Goal: Task Accomplishment & Management: Use online tool/utility

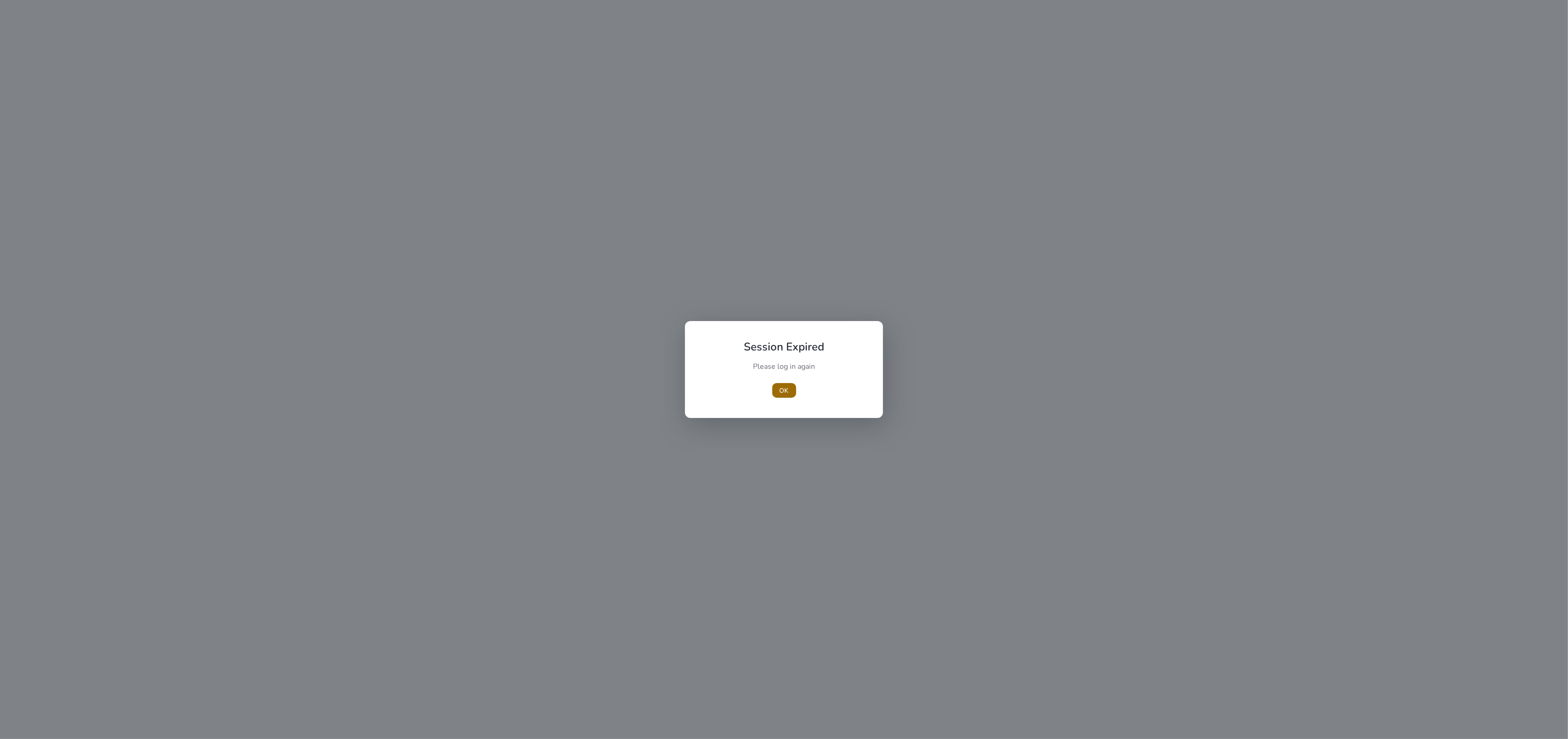
click at [780, 387] on span "OK" at bounding box center [784, 391] width 9 height 10
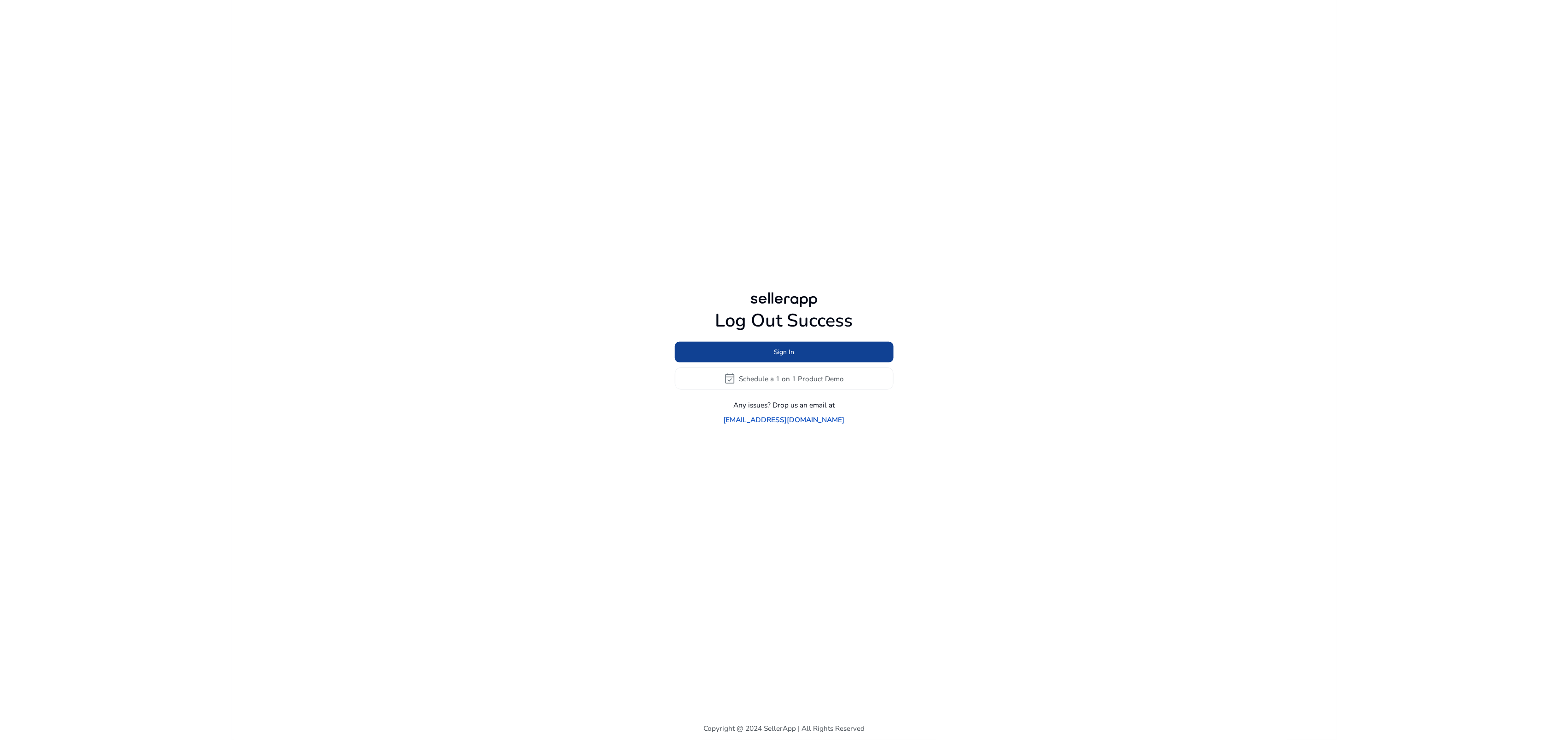
click at [775, 354] on span at bounding box center [784, 352] width 219 height 22
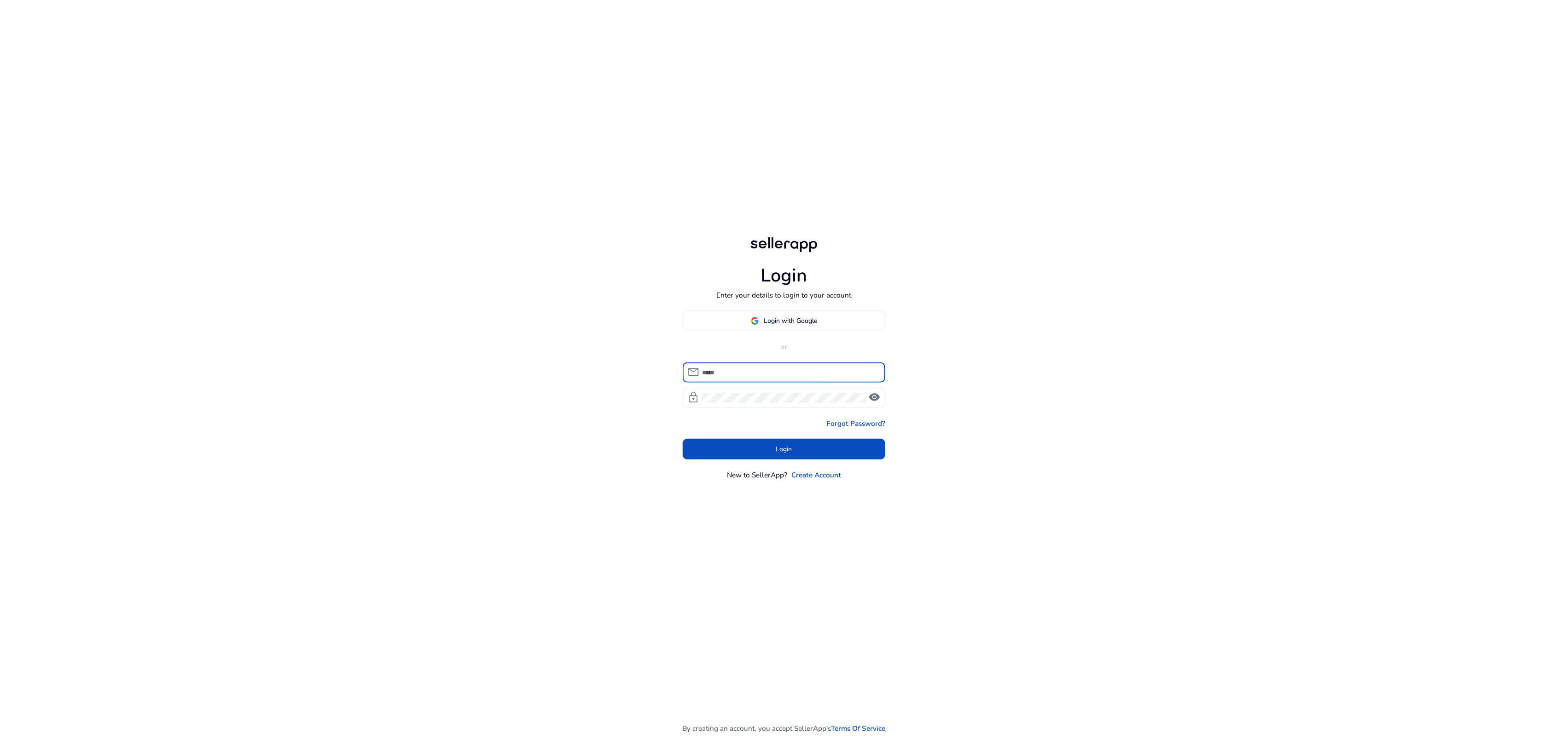
type input "**********"
click at [749, 439] on span at bounding box center [784, 449] width 202 height 22
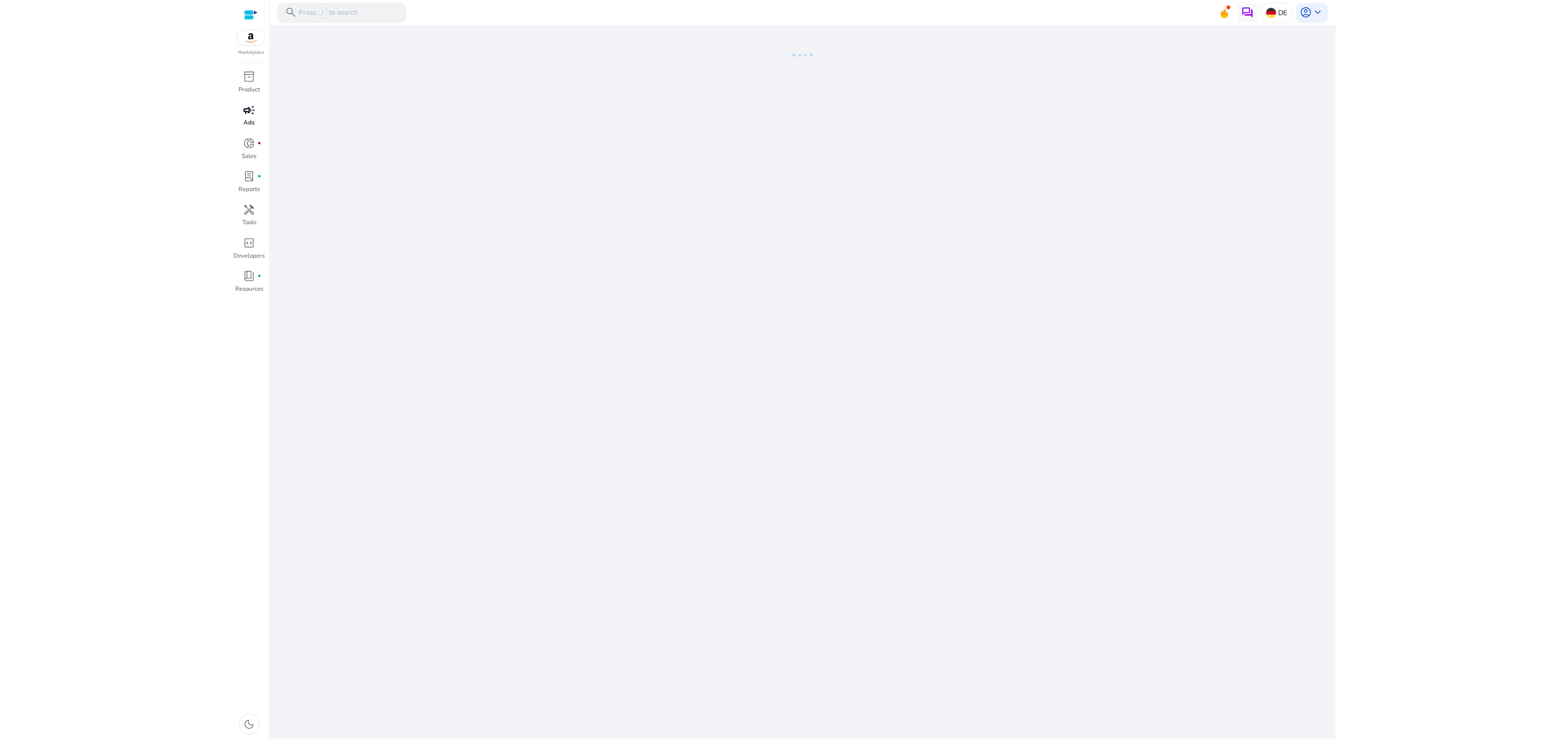
click at [249, 117] on div "campaign" at bounding box center [249, 110] width 28 height 16
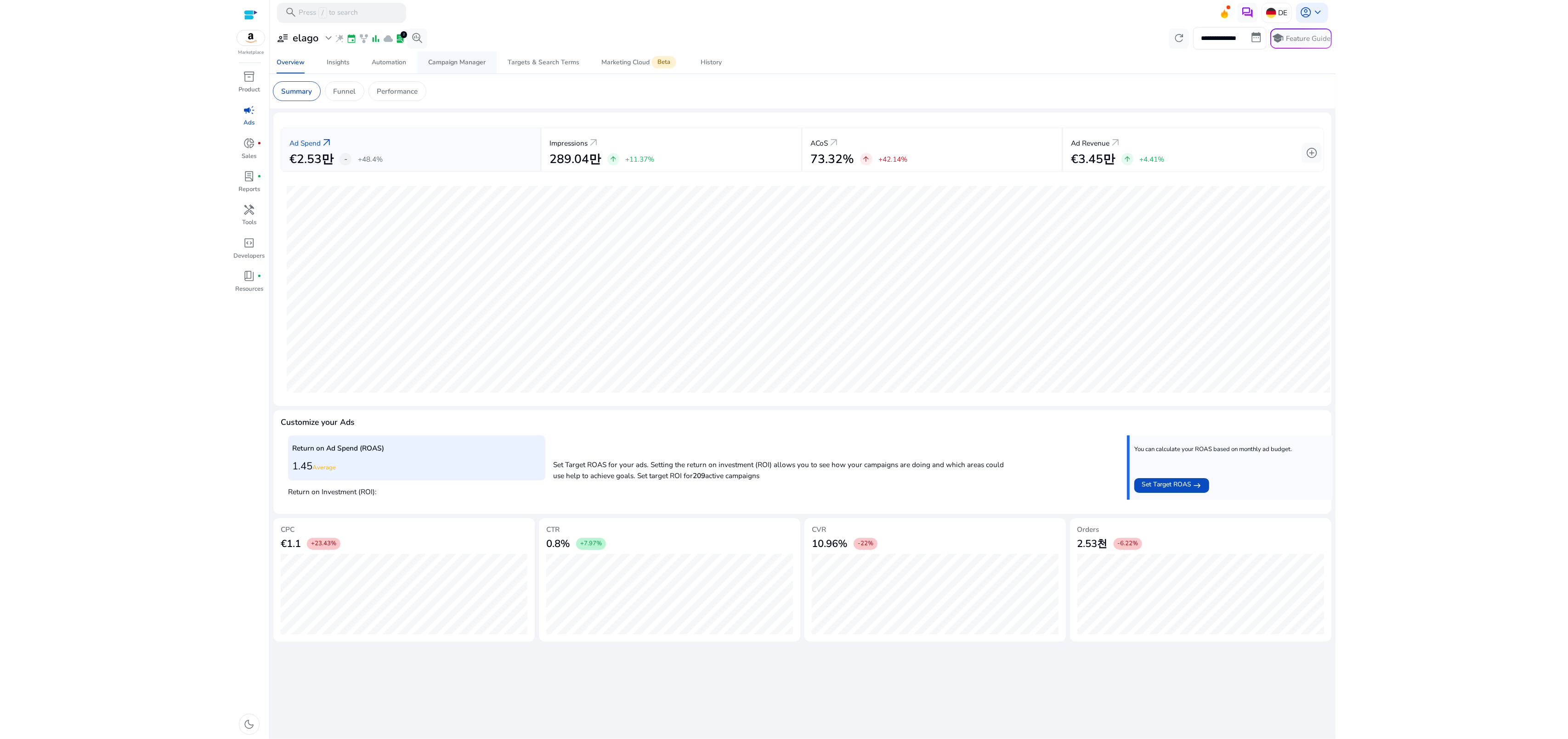
click at [434, 59] on div "Campaign Manager" at bounding box center [457, 62] width 57 height 7
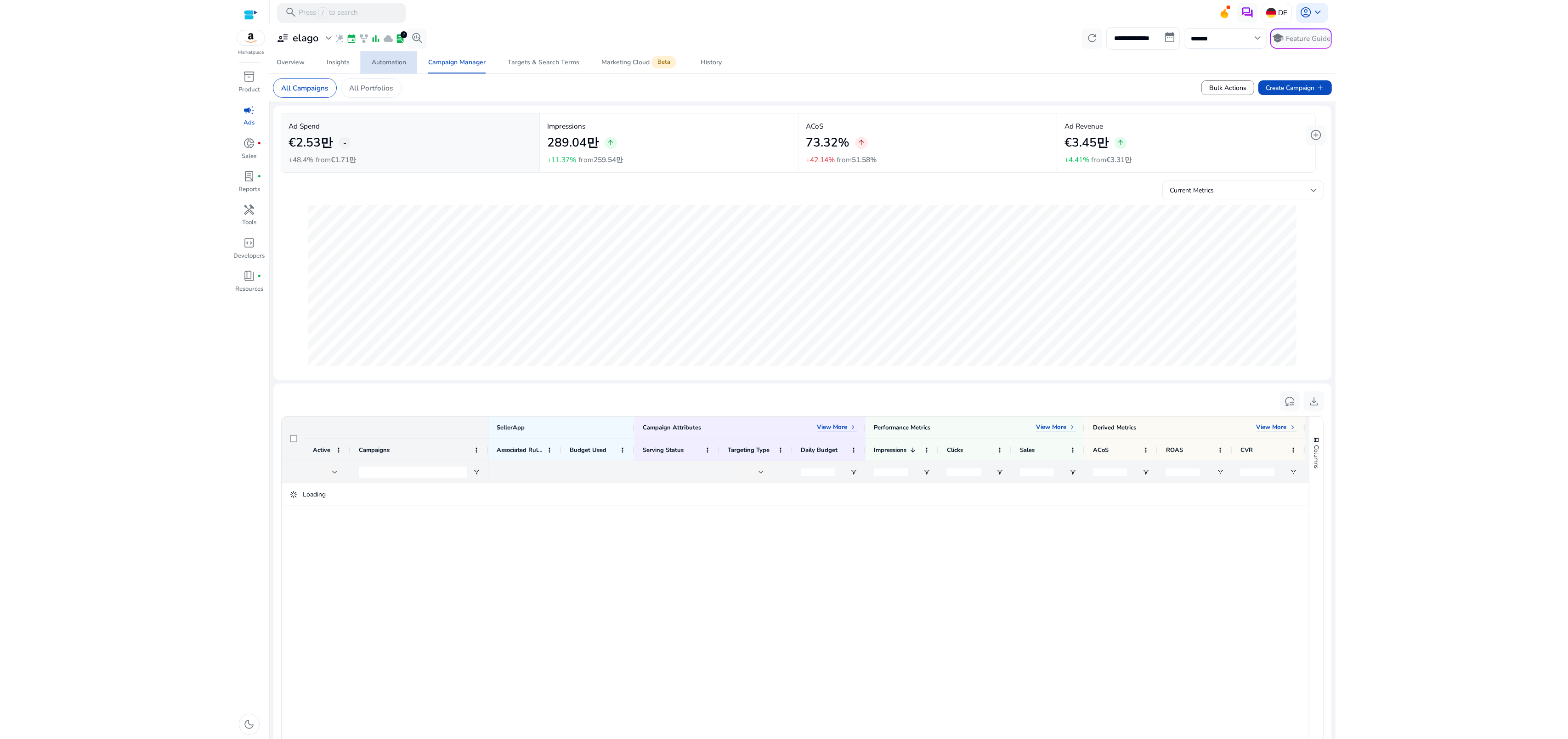
click at [380, 63] on div "Automation" at bounding box center [389, 62] width 35 height 7
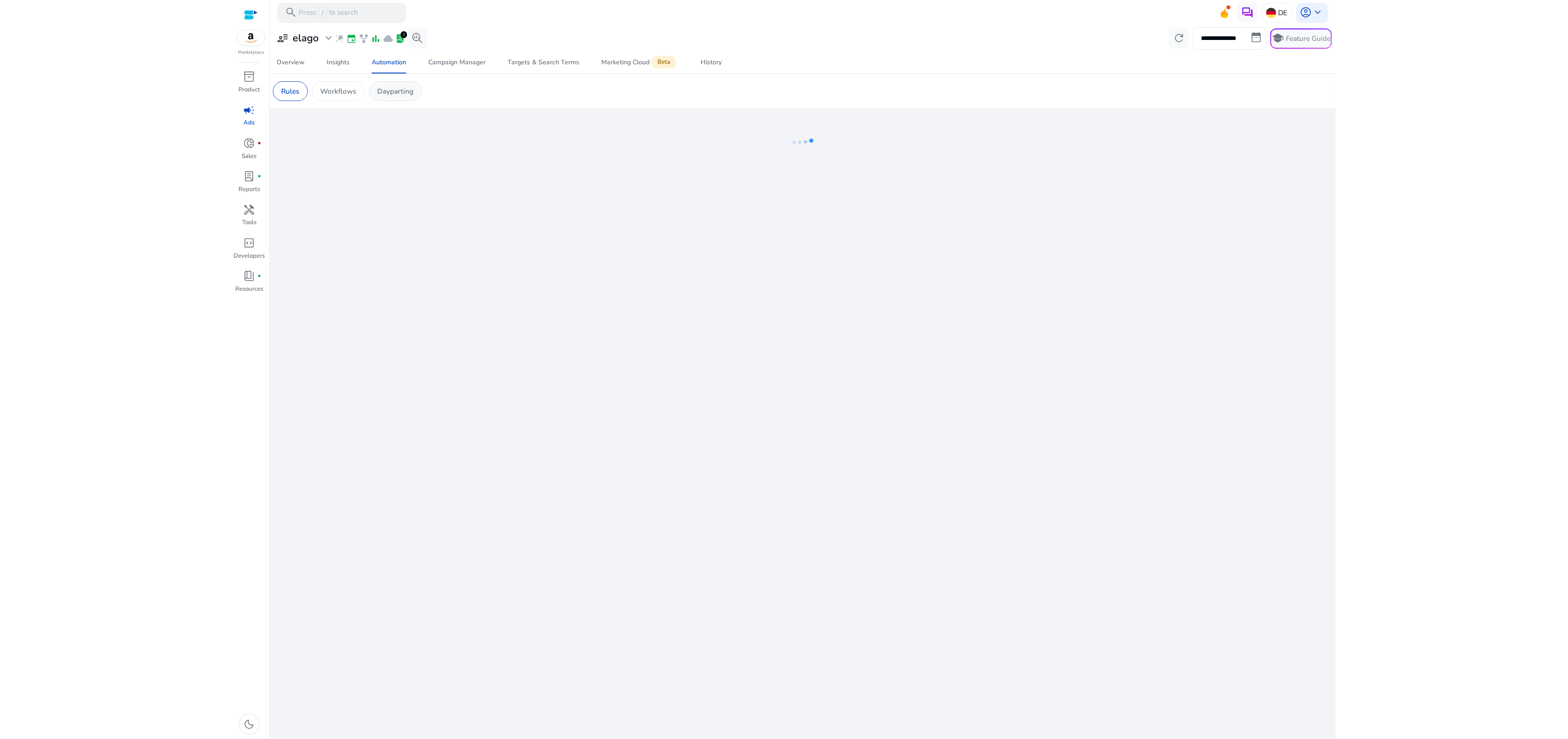
click at [383, 93] on p "Dayparting" at bounding box center [396, 91] width 37 height 10
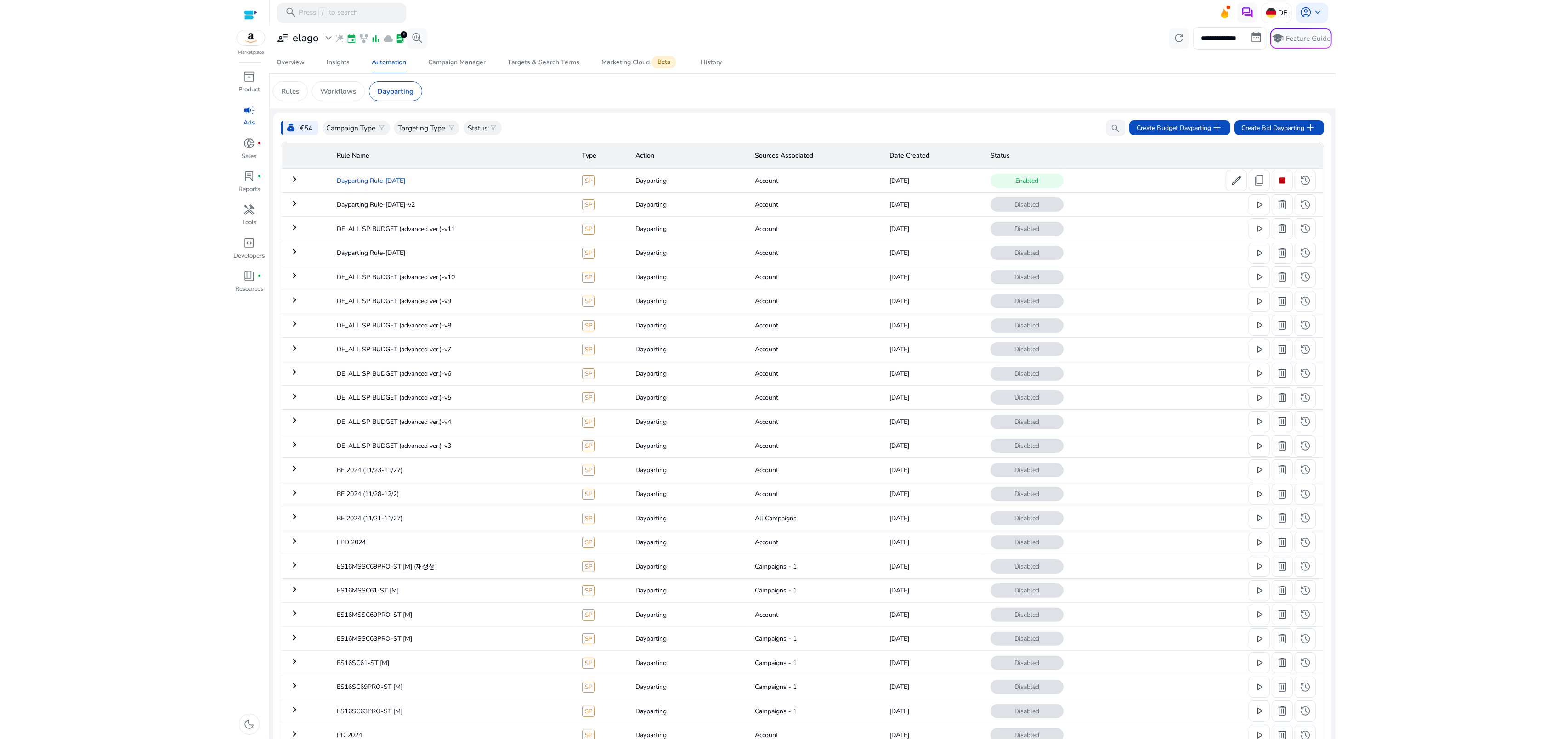
click at [380, 184] on td "Dayparting Rule-[DATE]" at bounding box center [452, 180] width 245 height 24
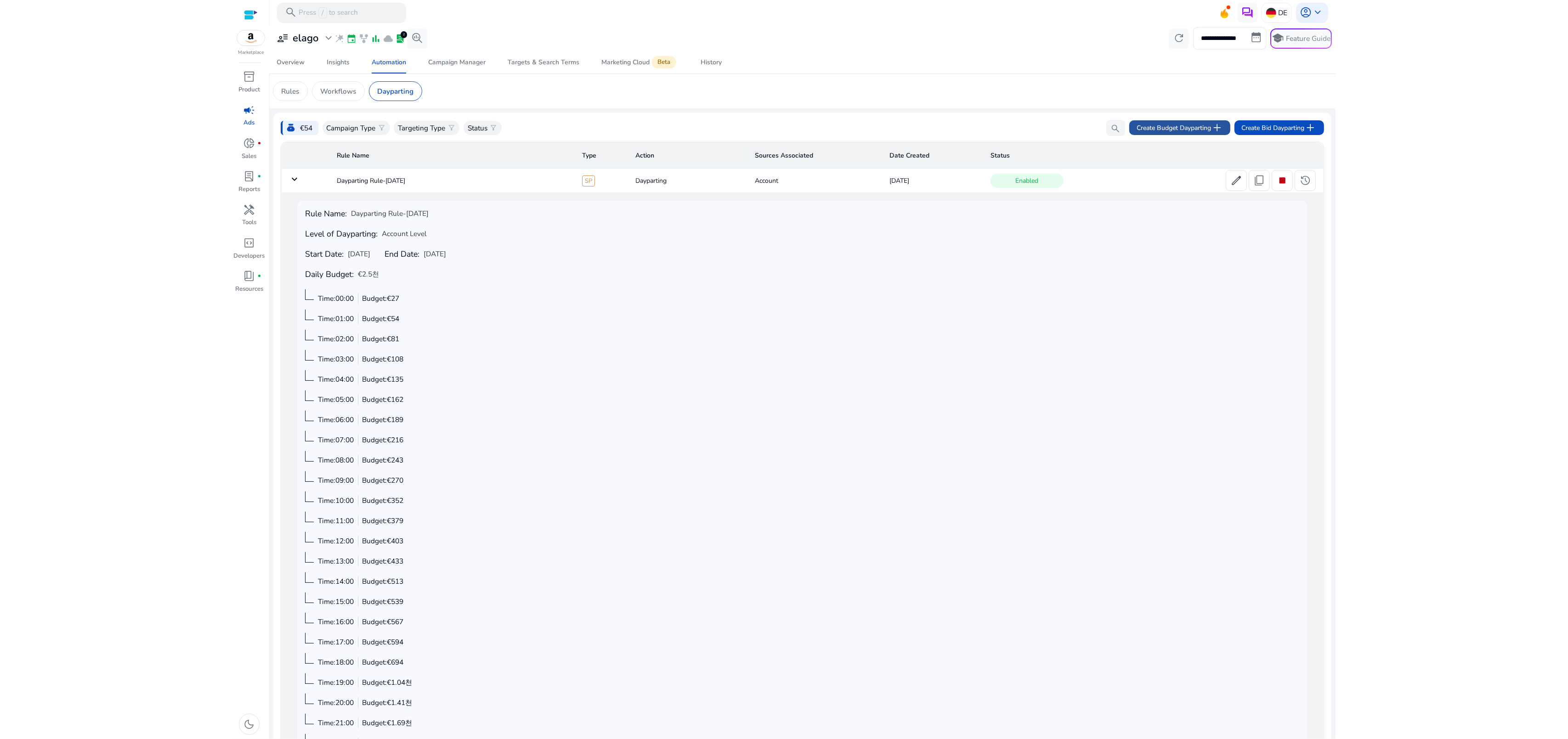
click at [1151, 125] on span "Create Budget Dayparting add" at bounding box center [1180, 128] width 86 height 12
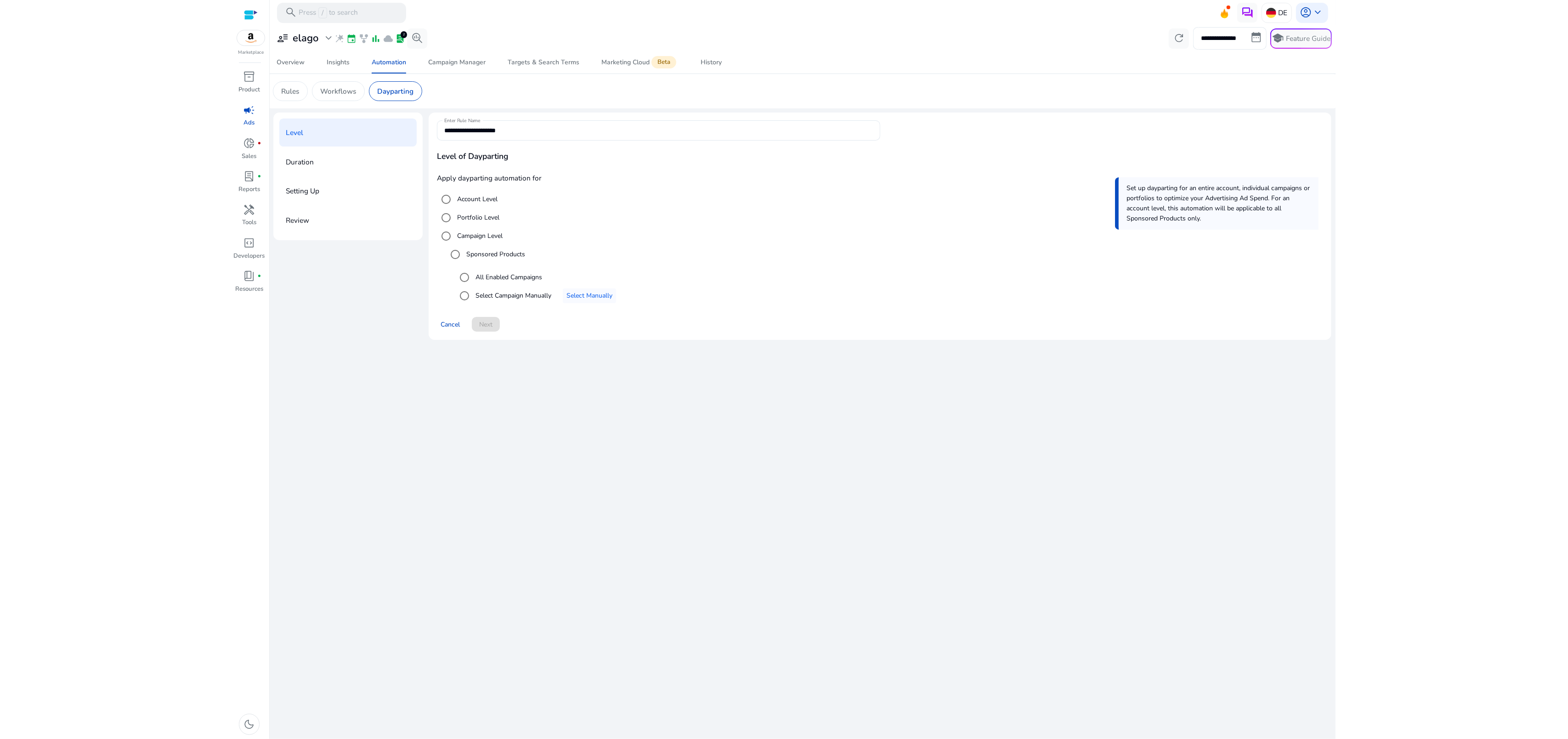
click at [480, 196] on label "Account Level" at bounding box center [476, 199] width 42 height 10
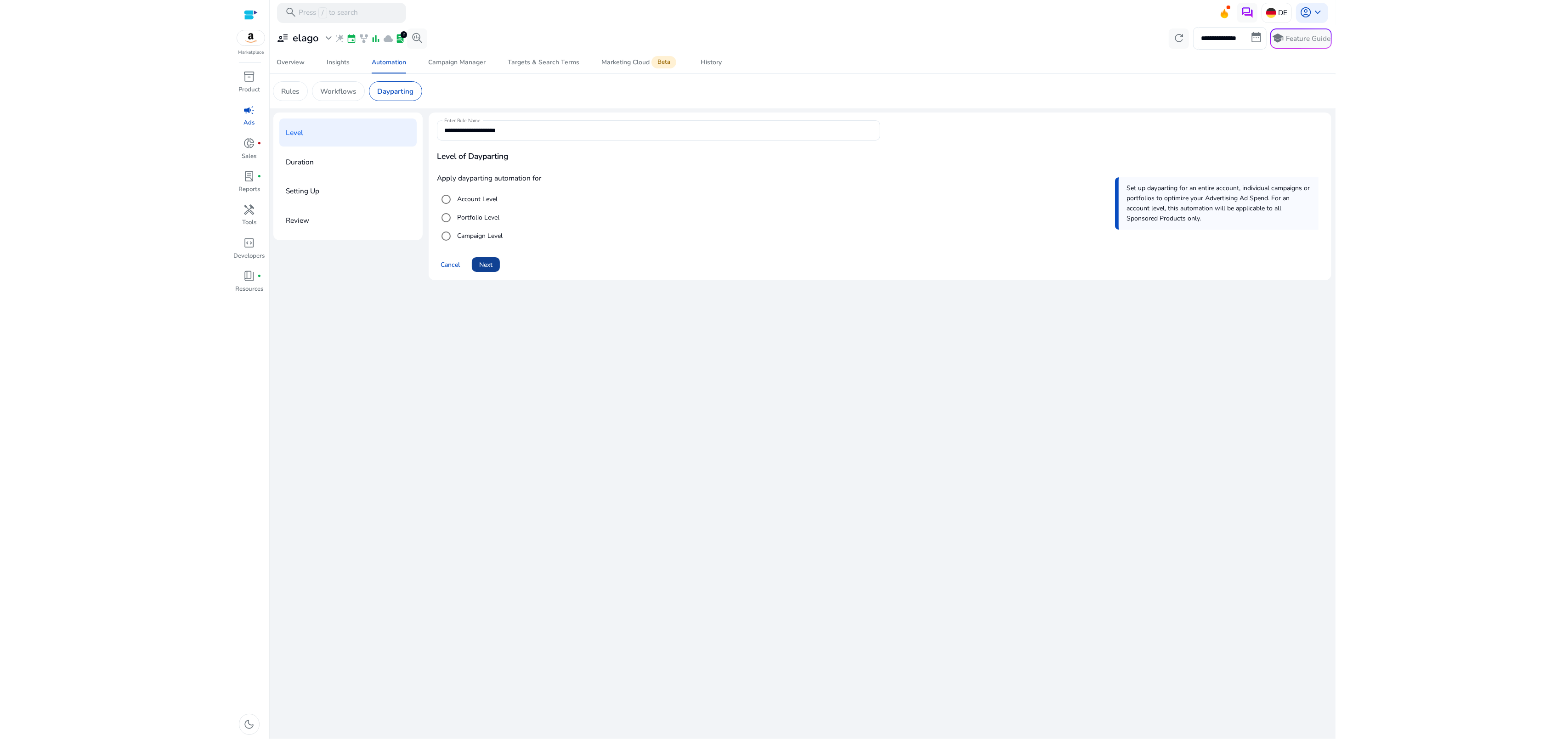
click at [486, 263] on span "Next" at bounding box center [486, 265] width 13 height 10
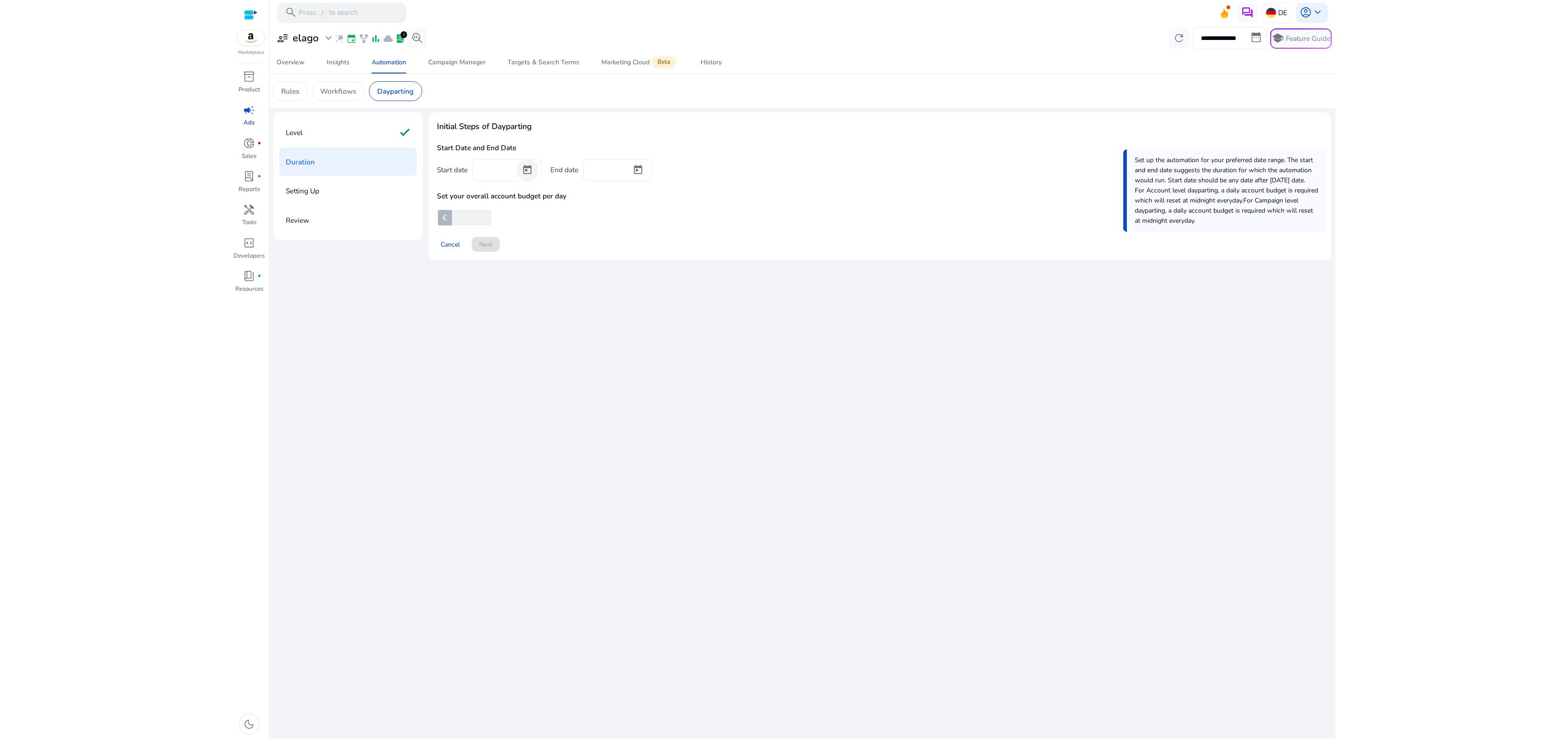
click at [533, 164] on span "Open calendar" at bounding box center [527, 170] width 22 height 22
click at [499, 321] on span "22" at bounding box center [504, 317] width 16 height 16
type input "*********"
click at [636, 174] on span "Open calendar" at bounding box center [638, 170] width 22 height 22
click at [710, 198] on span "Next month" at bounding box center [709, 201] width 18 height 18
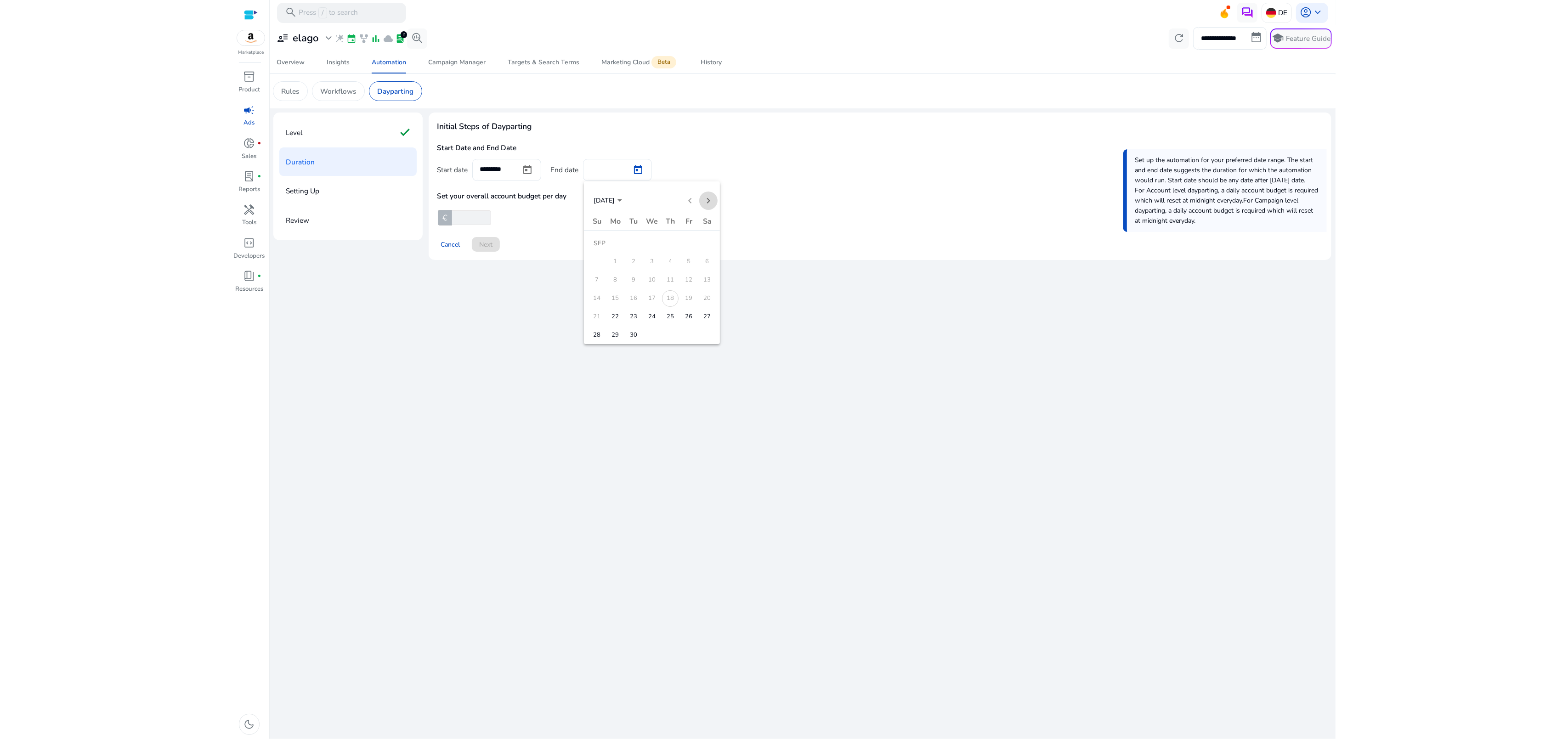
click at [710, 198] on span "Next month" at bounding box center [709, 201] width 18 height 18
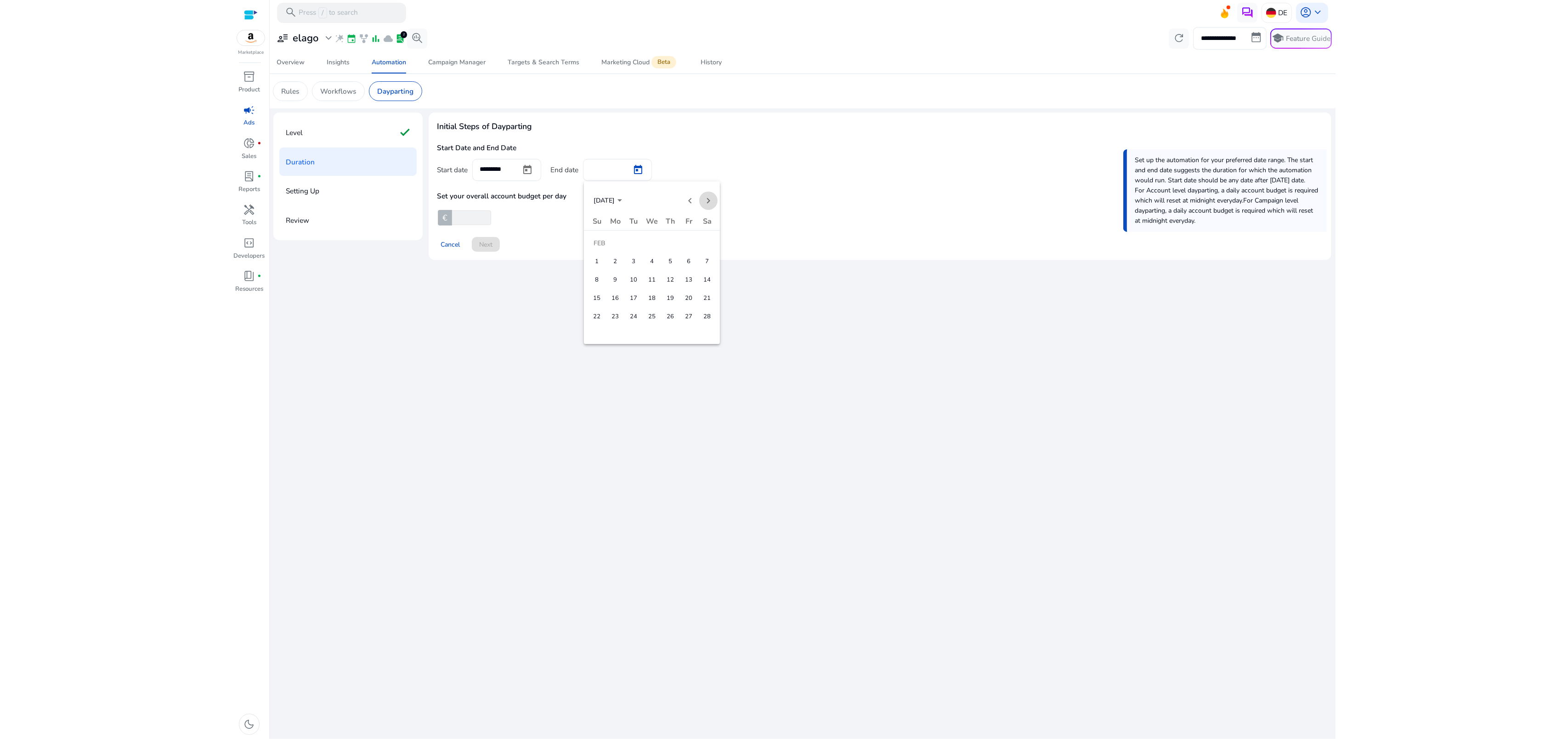
click at [710, 198] on span "Next month" at bounding box center [709, 201] width 18 height 18
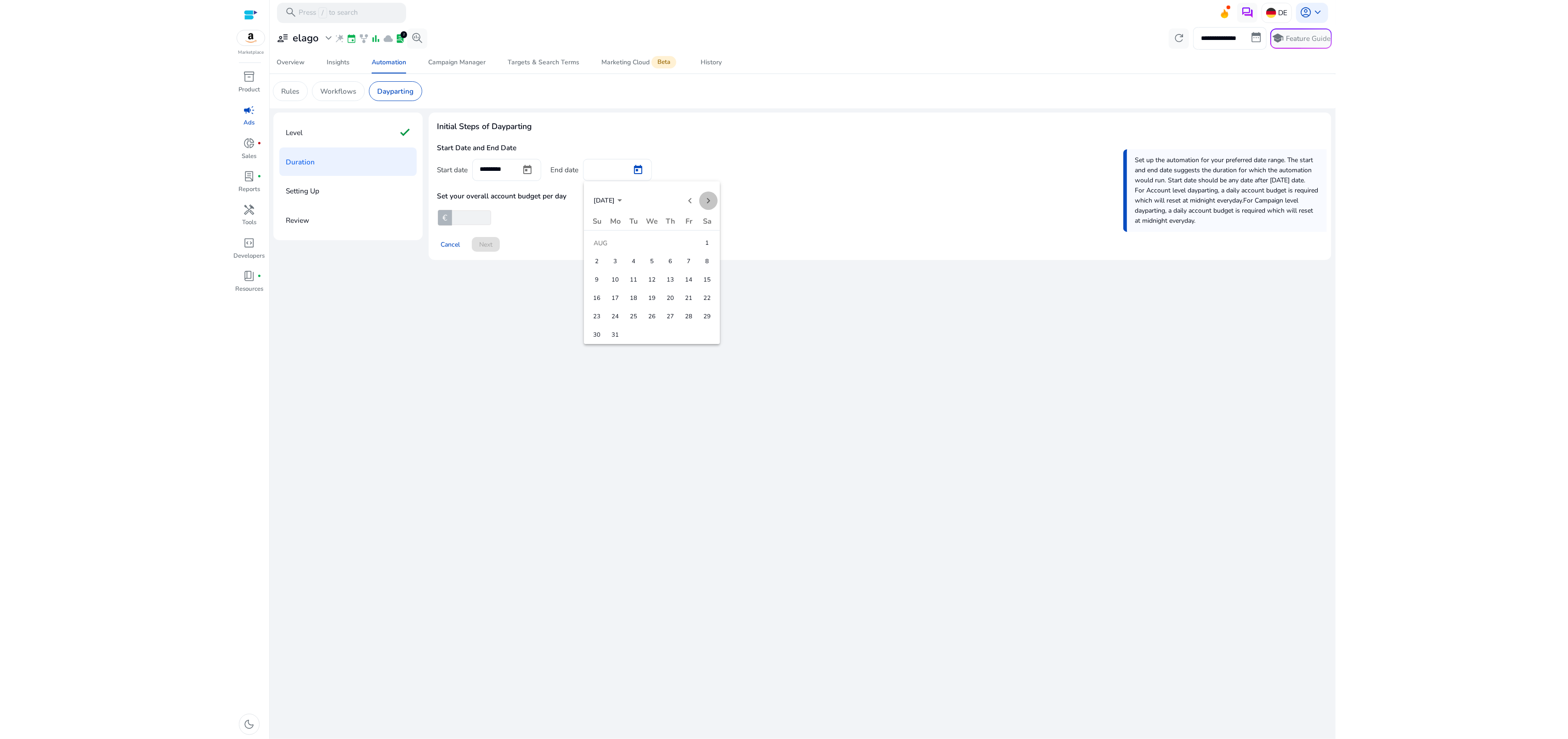
click at [710, 198] on span "Next month" at bounding box center [709, 201] width 18 height 18
click at [703, 318] on span "31" at bounding box center [707, 317] width 16 height 16
type input "**********"
click at [480, 217] on div at bounding box center [484, 217] width 14 height 13
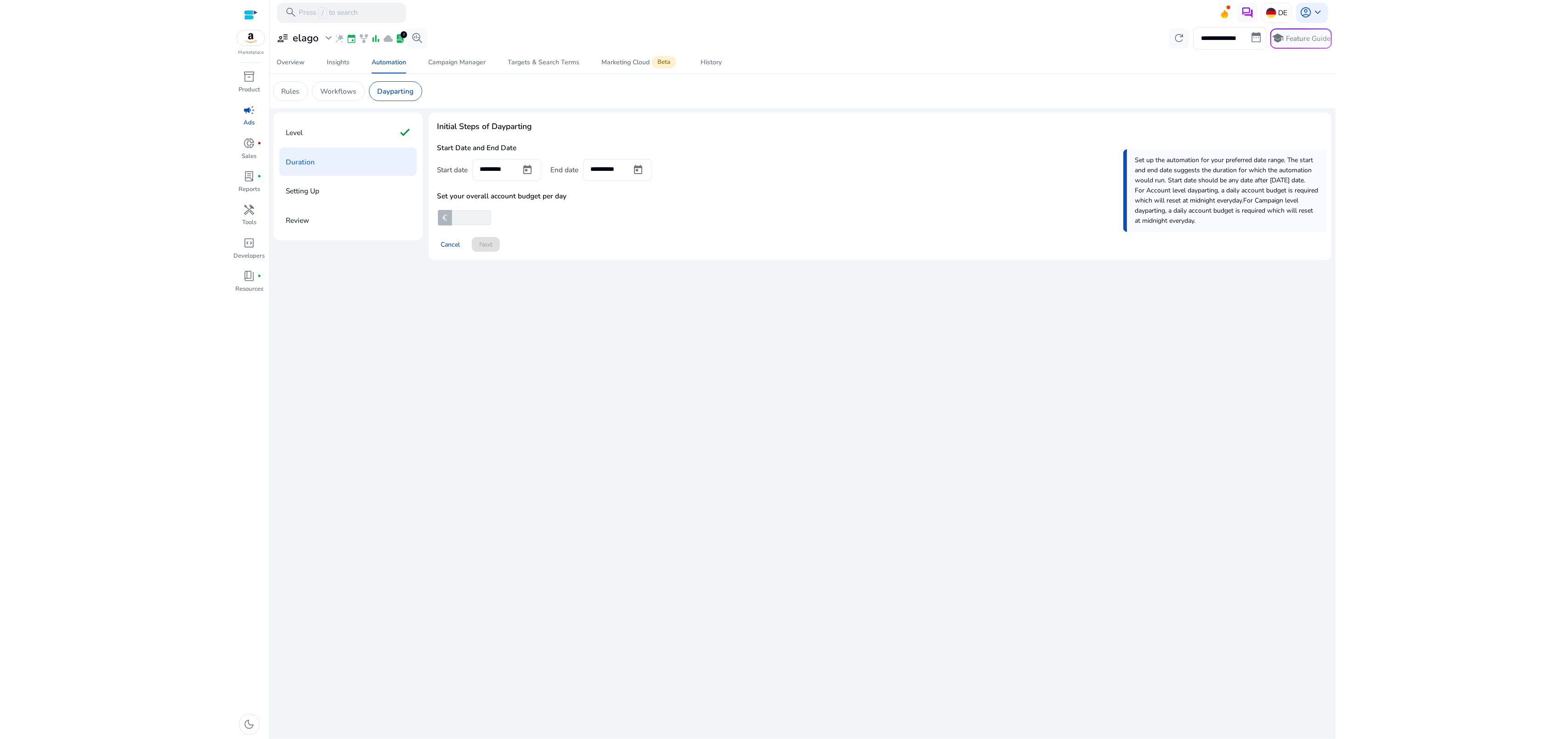
click at [475, 219] on input "number" at bounding box center [471, 218] width 41 height 15
type input "****"
click at [478, 247] on span at bounding box center [486, 244] width 28 height 22
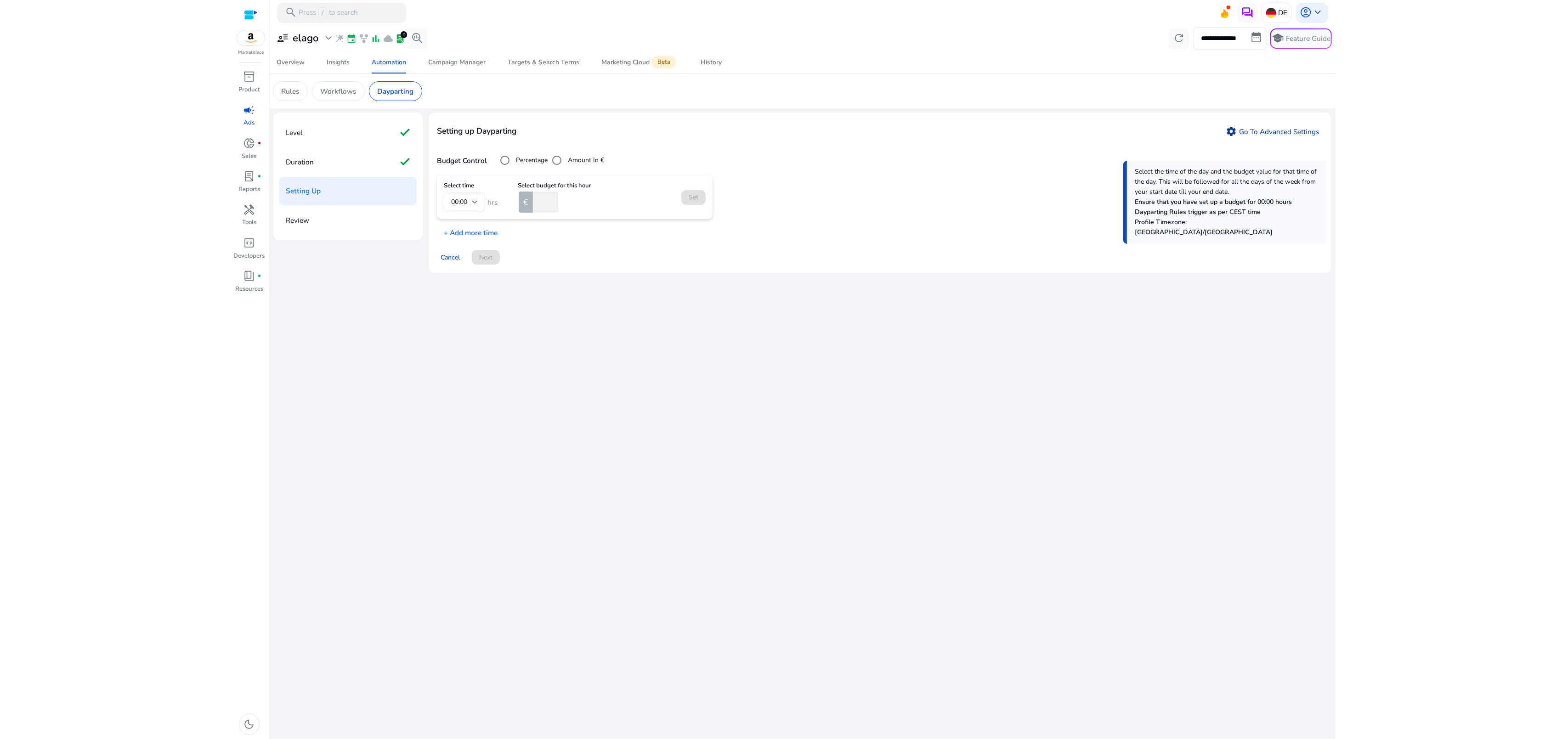
click at [1291, 128] on link "settings Go To Advanced Settings" at bounding box center [1273, 131] width 102 height 15
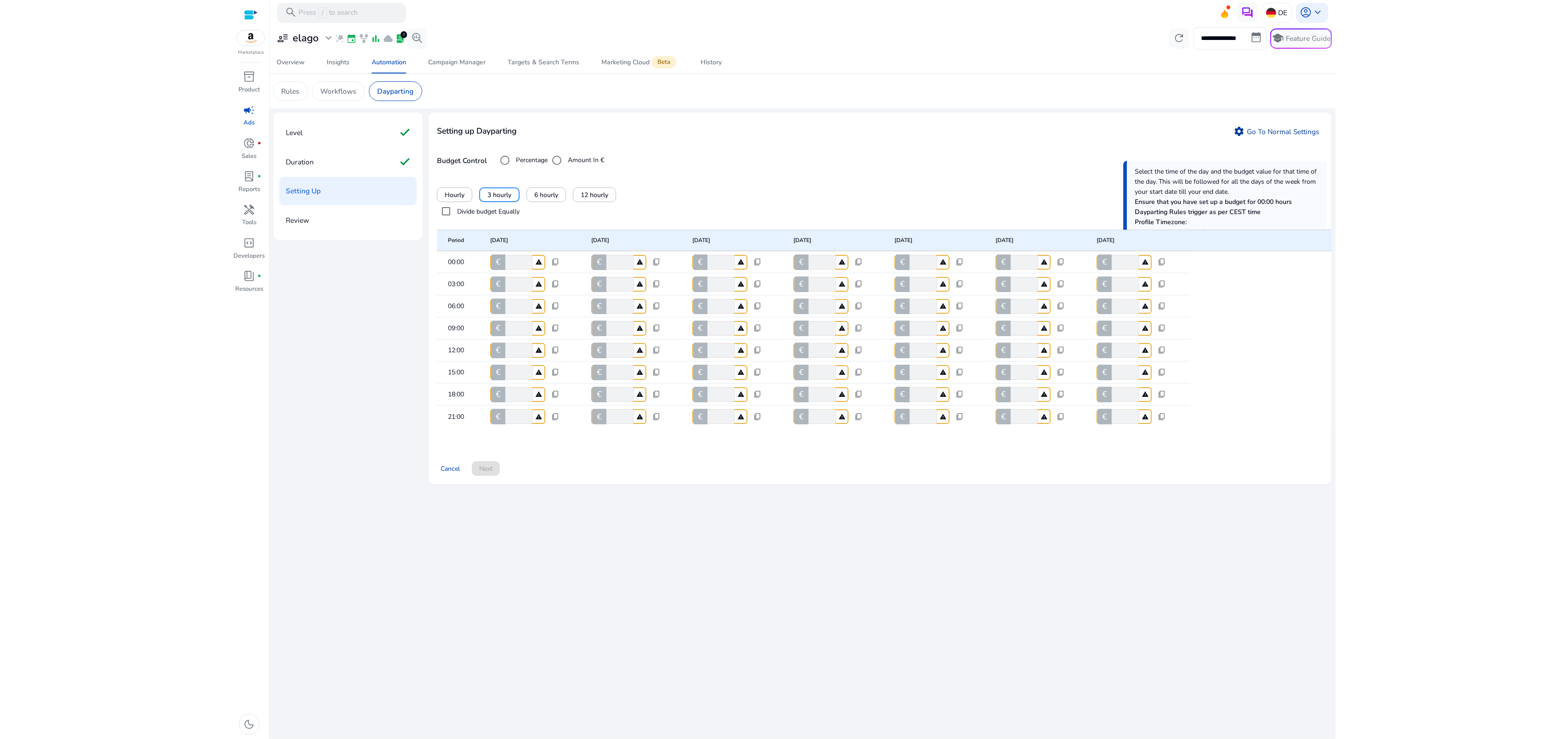
click at [1292, 128] on link "settings Go To Normal Settings" at bounding box center [1276, 131] width 94 height 15
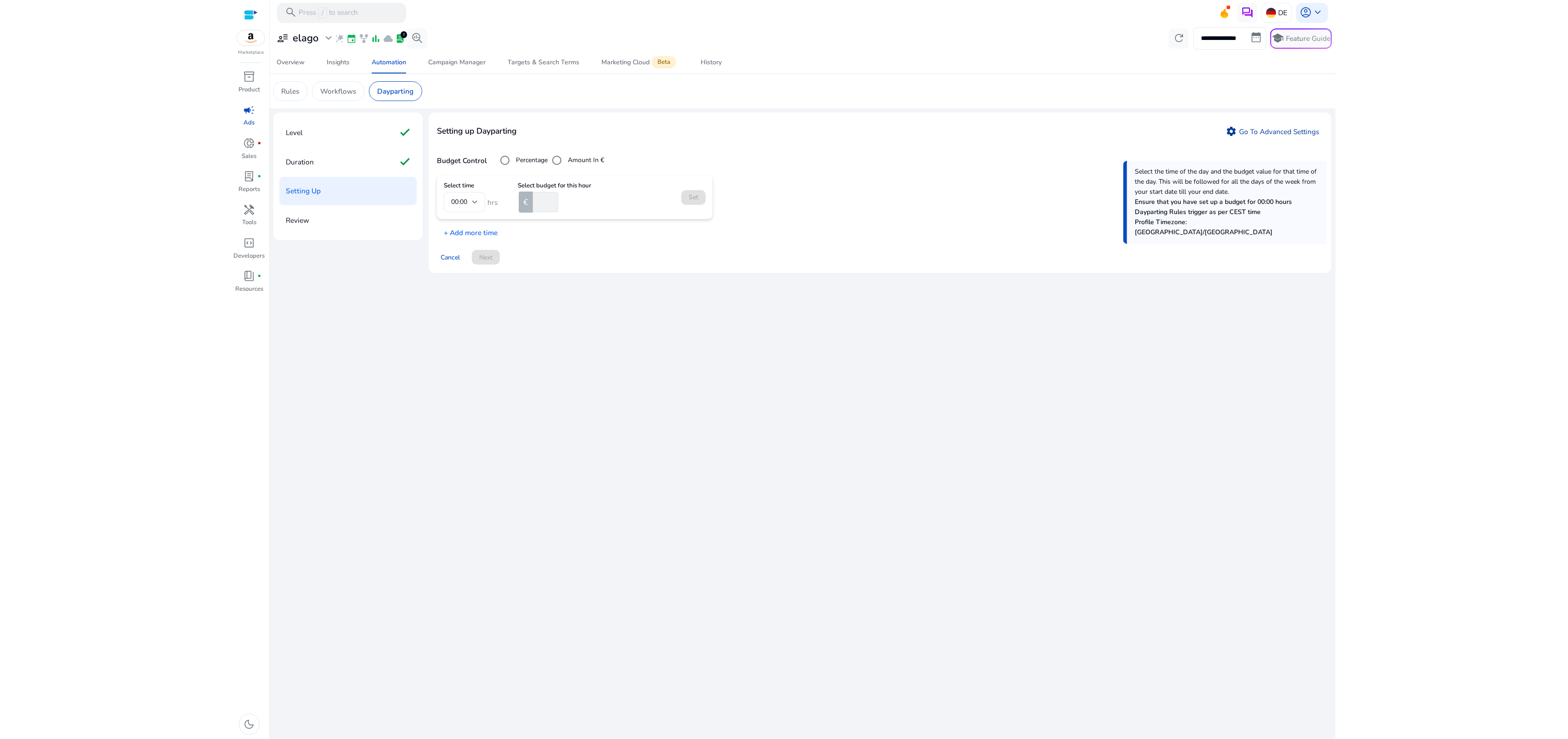
click at [1283, 135] on link "settings Go To Advanced Settings" at bounding box center [1273, 131] width 102 height 15
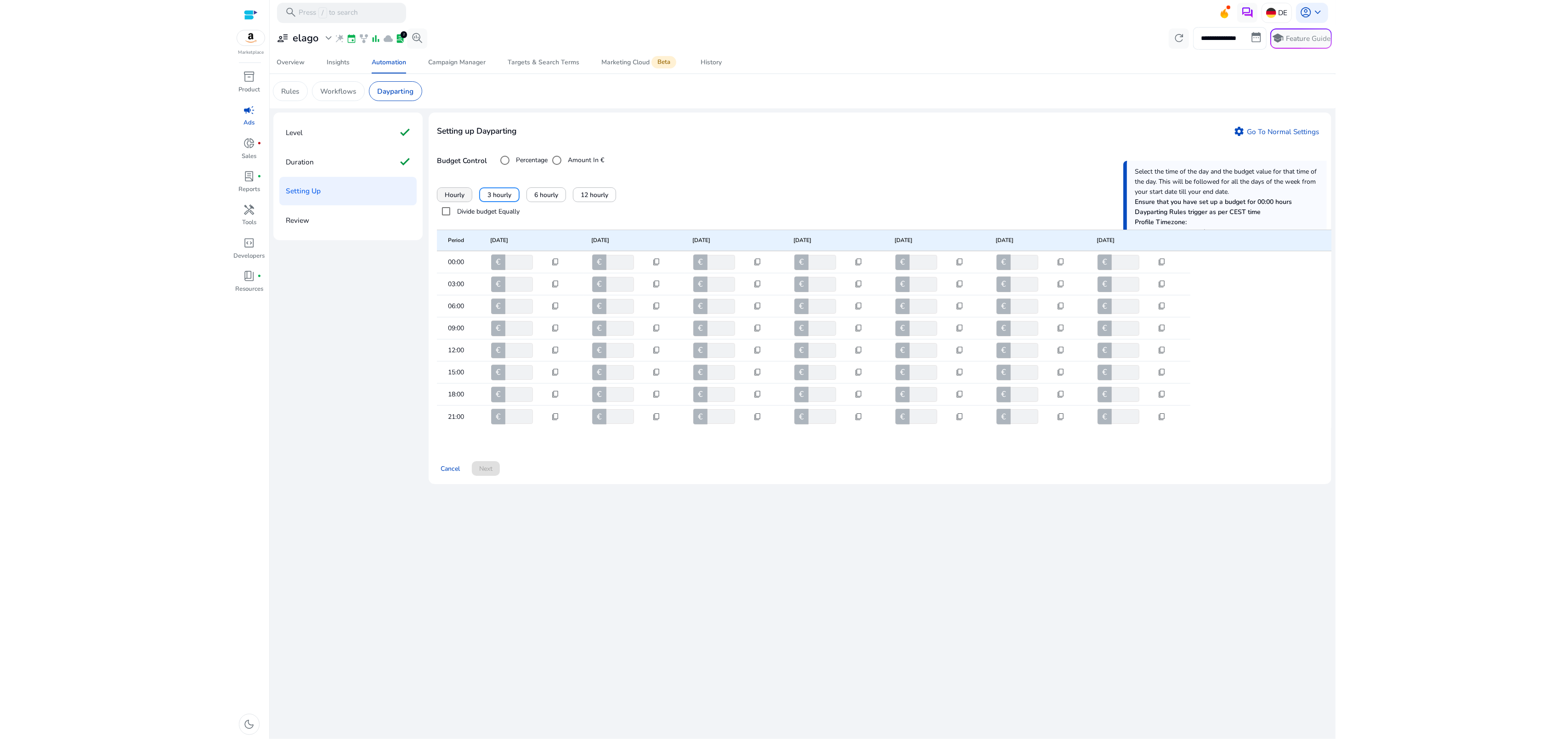
click at [450, 195] on span "Hourly" at bounding box center [455, 195] width 19 height 10
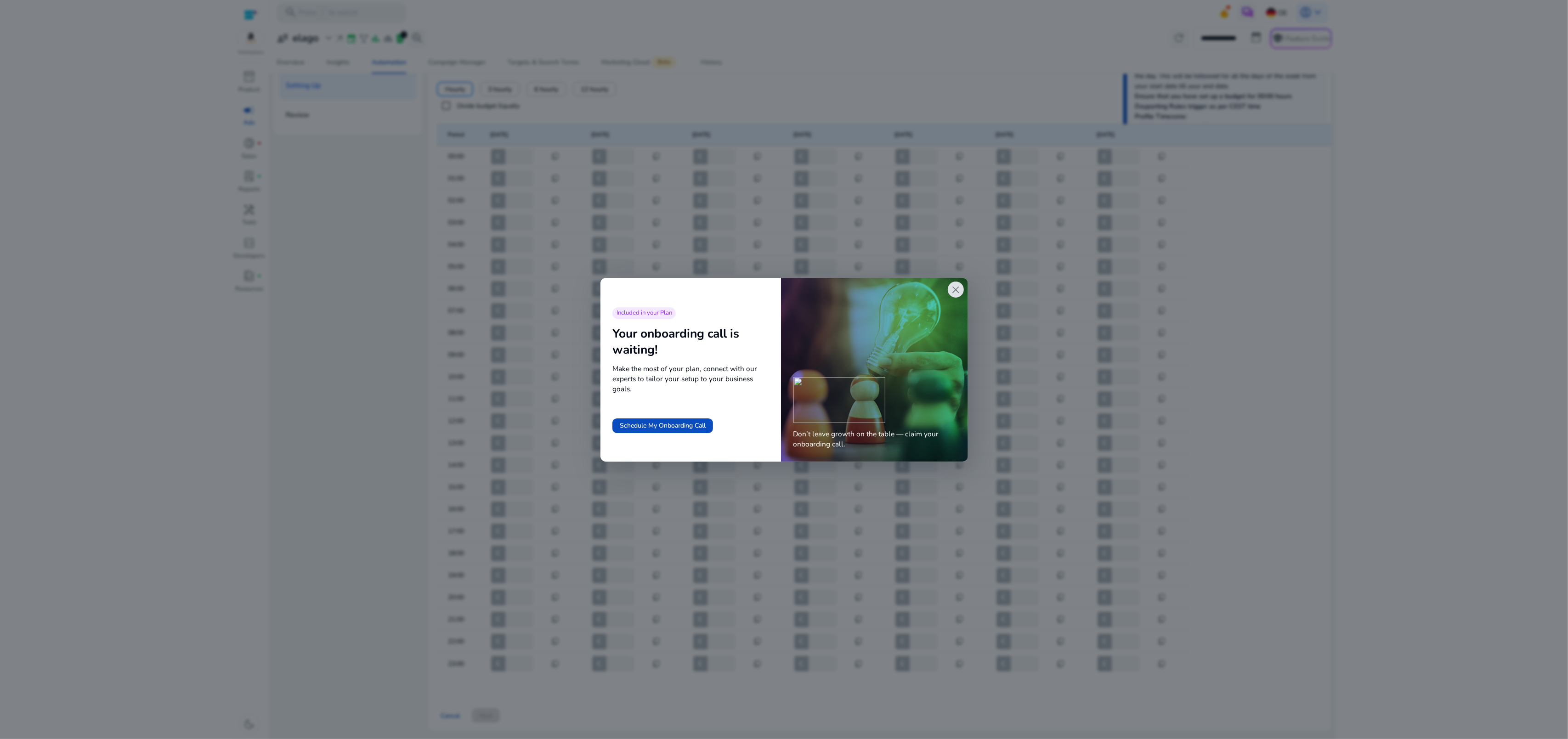
click at [957, 287] on span "close" at bounding box center [956, 290] width 12 height 12
